Goal: Transaction & Acquisition: Purchase product/service

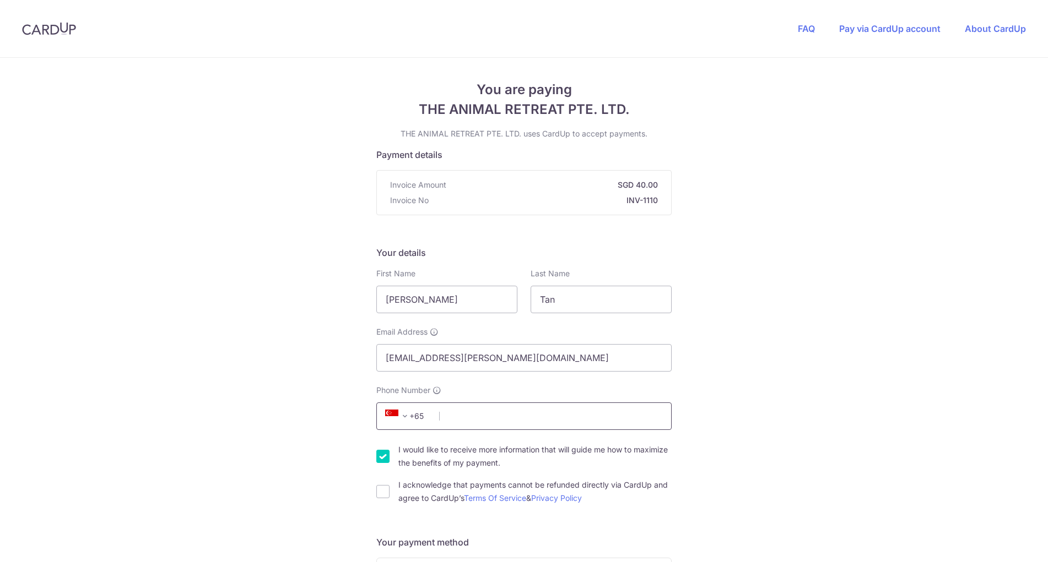
drag, startPoint x: 0, startPoint y: 0, endPoint x: 519, endPoint y: 410, distance: 661.6
click at [519, 410] on input "Phone Number" at bounding box center [523, 417] width 295 height 28
type input "97266737"
type input "488573"
type input "[STREET_ADDRESS][PERSON_NAME]"
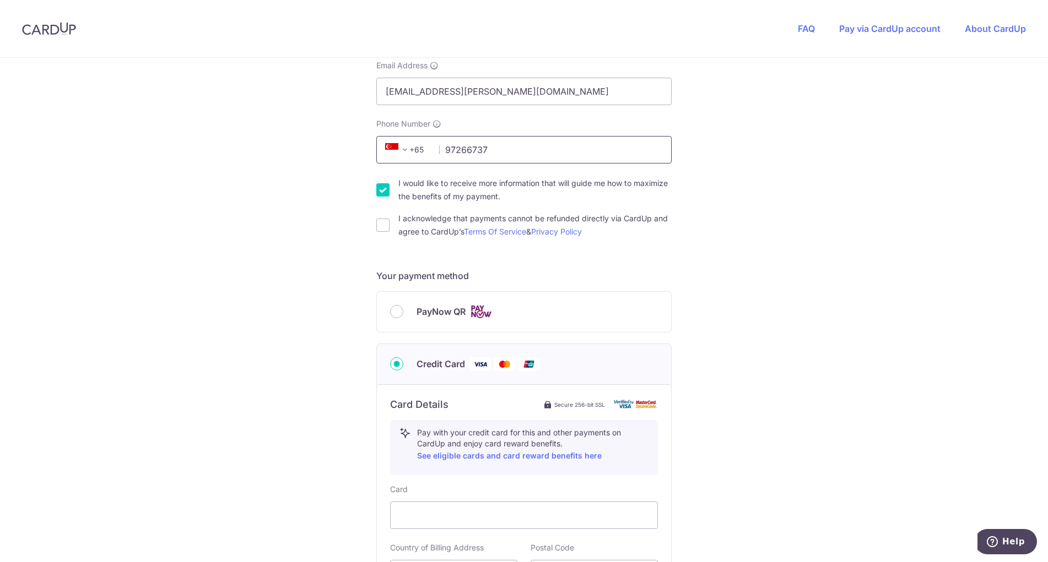
scroll to position [240, 0]
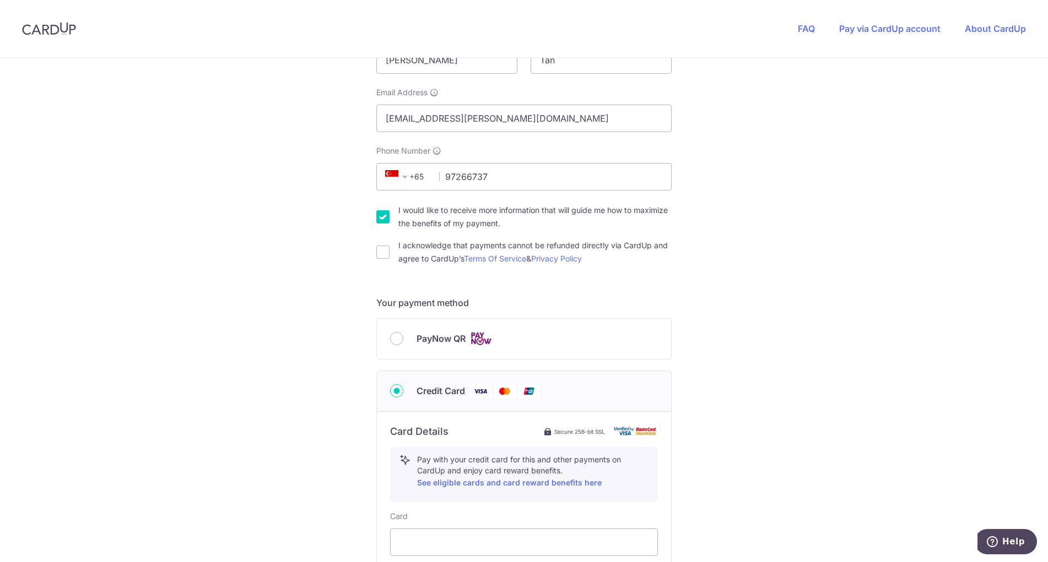
click at [451, 339] on span "PayNow QR" at bounding box center [440, 338] width 49 height 13
click at [403, 339] on input "PayNow QR" at bounding box center [396, 338] width 13 height 13
radio input "true"
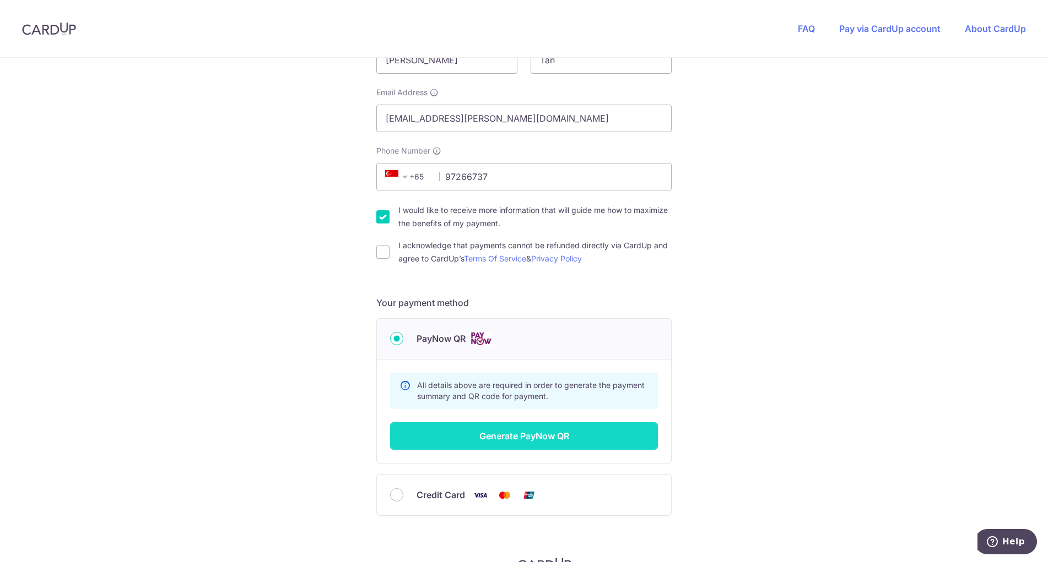
click at [476, 442] on button "Generate PayNow QR" at bounding box center [524, 436] width 268 height 28
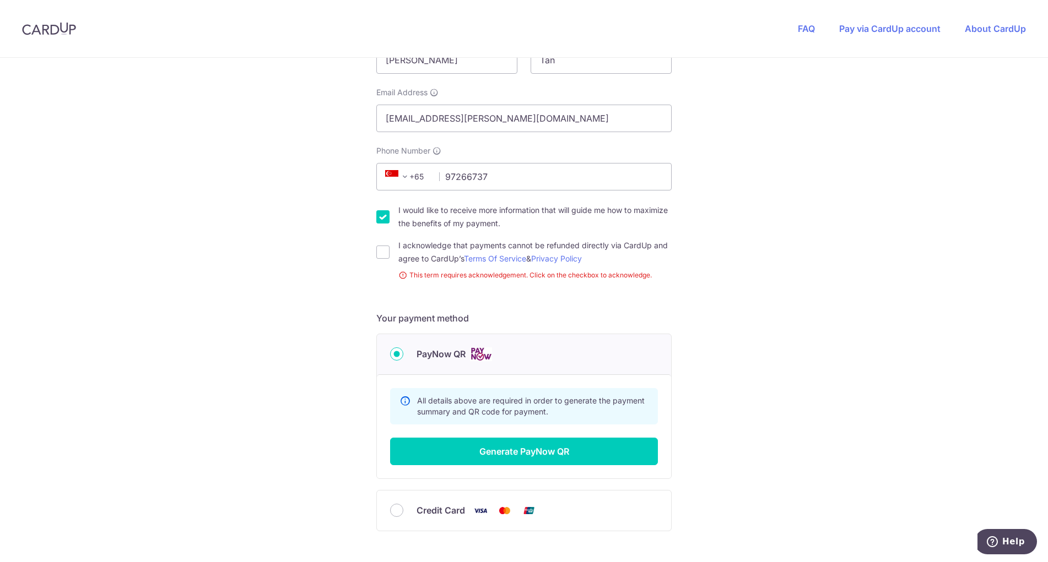
click at [423, 259] on label "I acknowledge that payments cannot be refunded directly via CardUp and agree to…" at bounding box center [534, 252] width 273 height 26
click at [389, 259] on input "I acknowledge that payments cannot be refunded directly via CardUp and agree to…" at bounding box center [382, 252] width 13 height 13
checkbox input "true"
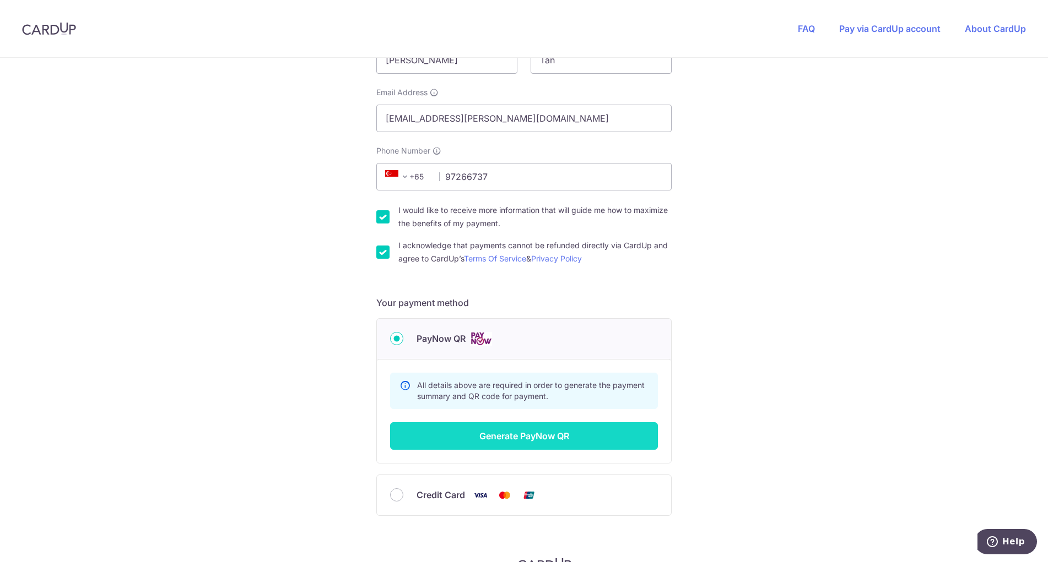
click at [462, 448] on button "Generate PayNow QR" at bounding box center [524, 436] width 268 height 28
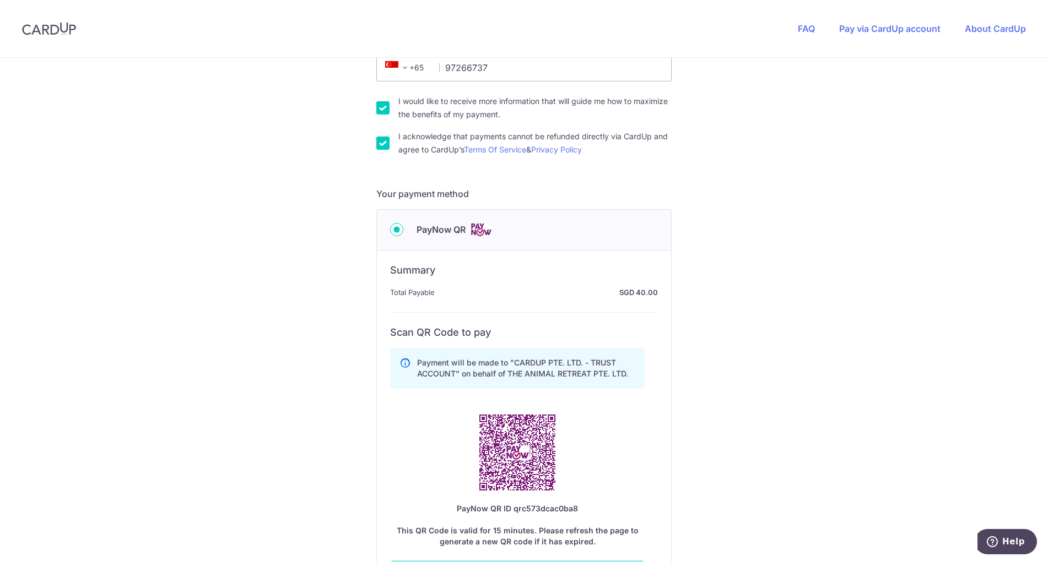
scroll to position [350, 0]
